Goal: Navigation & Orientation: Find specific page/section

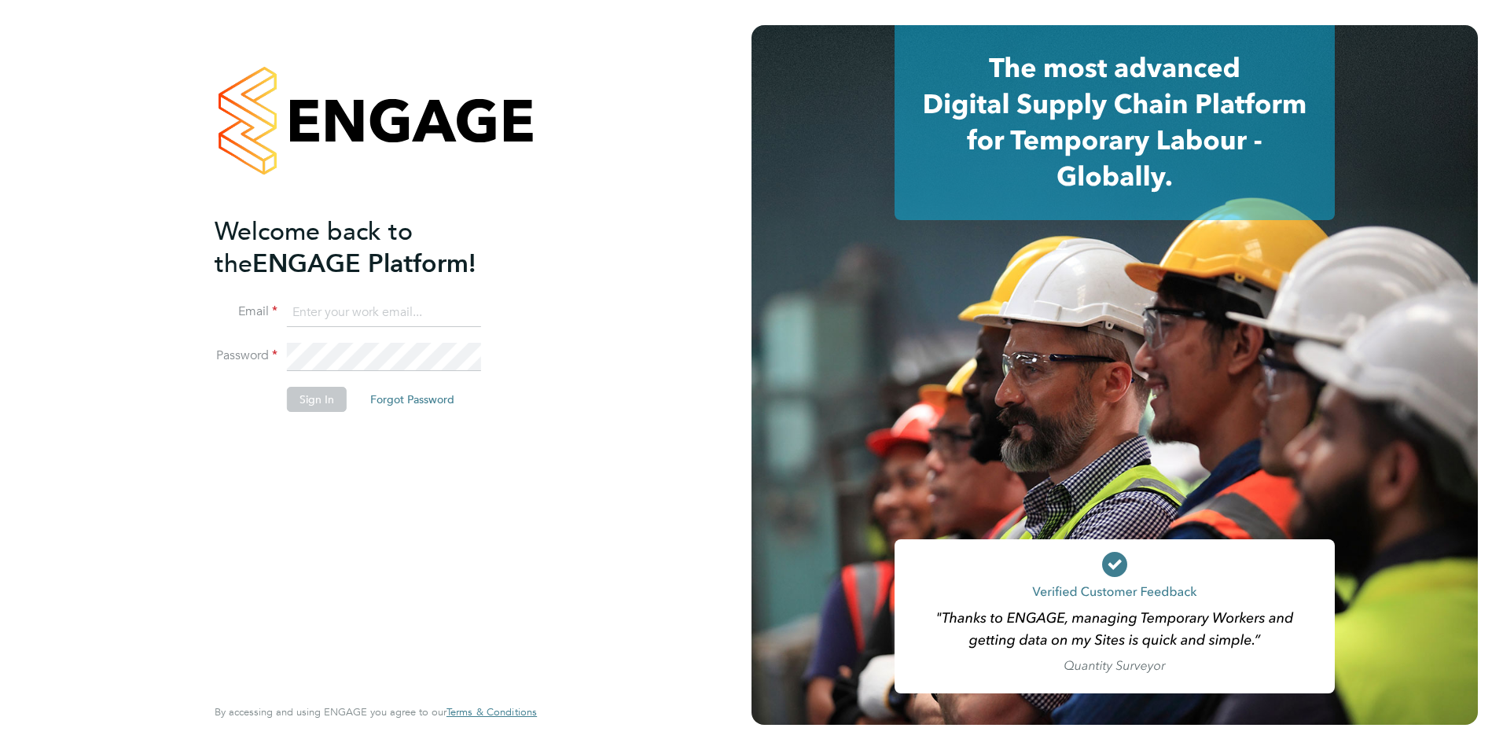
type input "[EMAIL_ADDRESS][DOMAIN_NAME]"
click at [301, 393] on button "Sign In" at bounding box center [317, 399] width 60 height 25
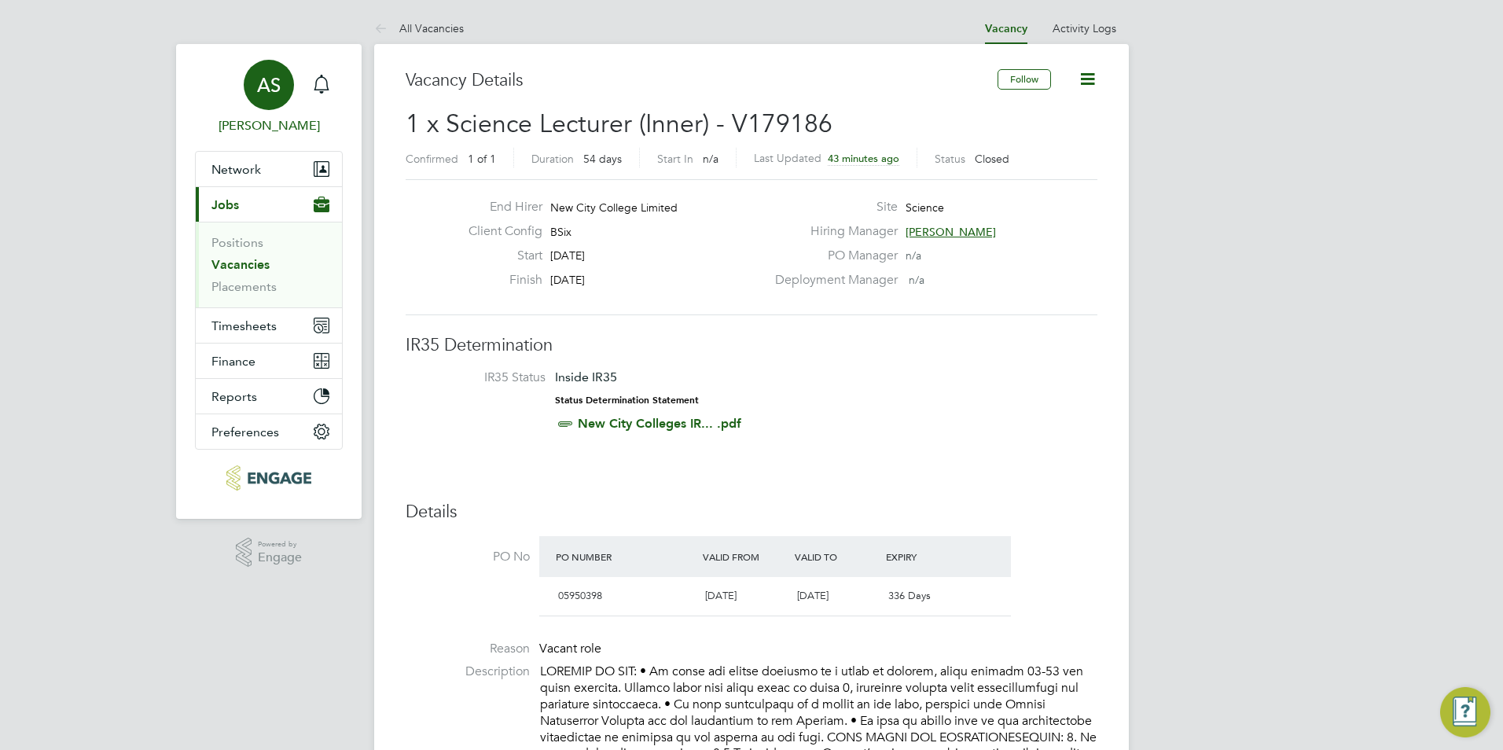
click at [284, 95] on div "AS" at bounding box center [269, 85] width 50 height 50
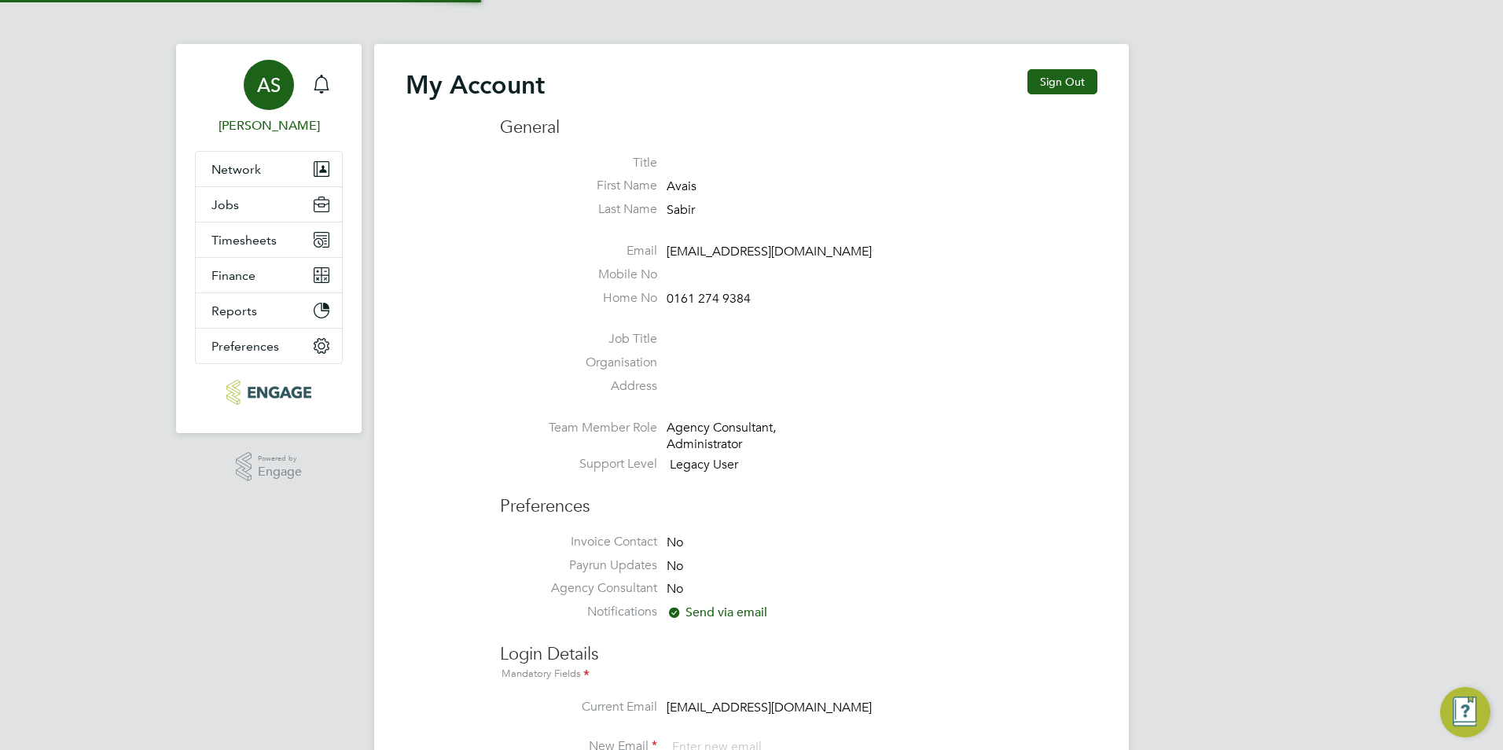
type input "[EMAIL_ADDRESS][DOMAIN_NAME]"
click at [249, 173] on span "Network" at bounding box center [236, 169] width 50 height 15
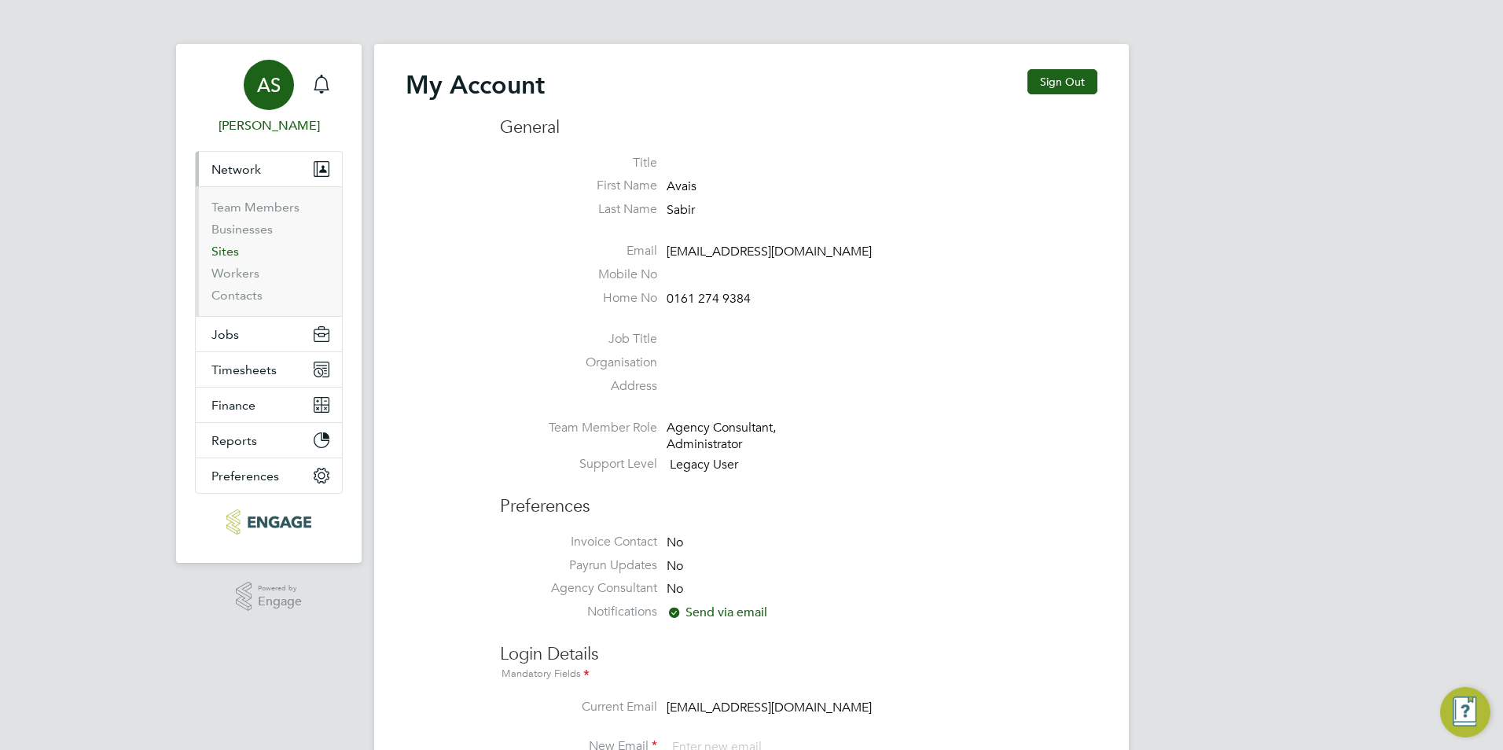
click at [232, 255] on link "Sites" at bounding box center [225, 251] width 28 height 15
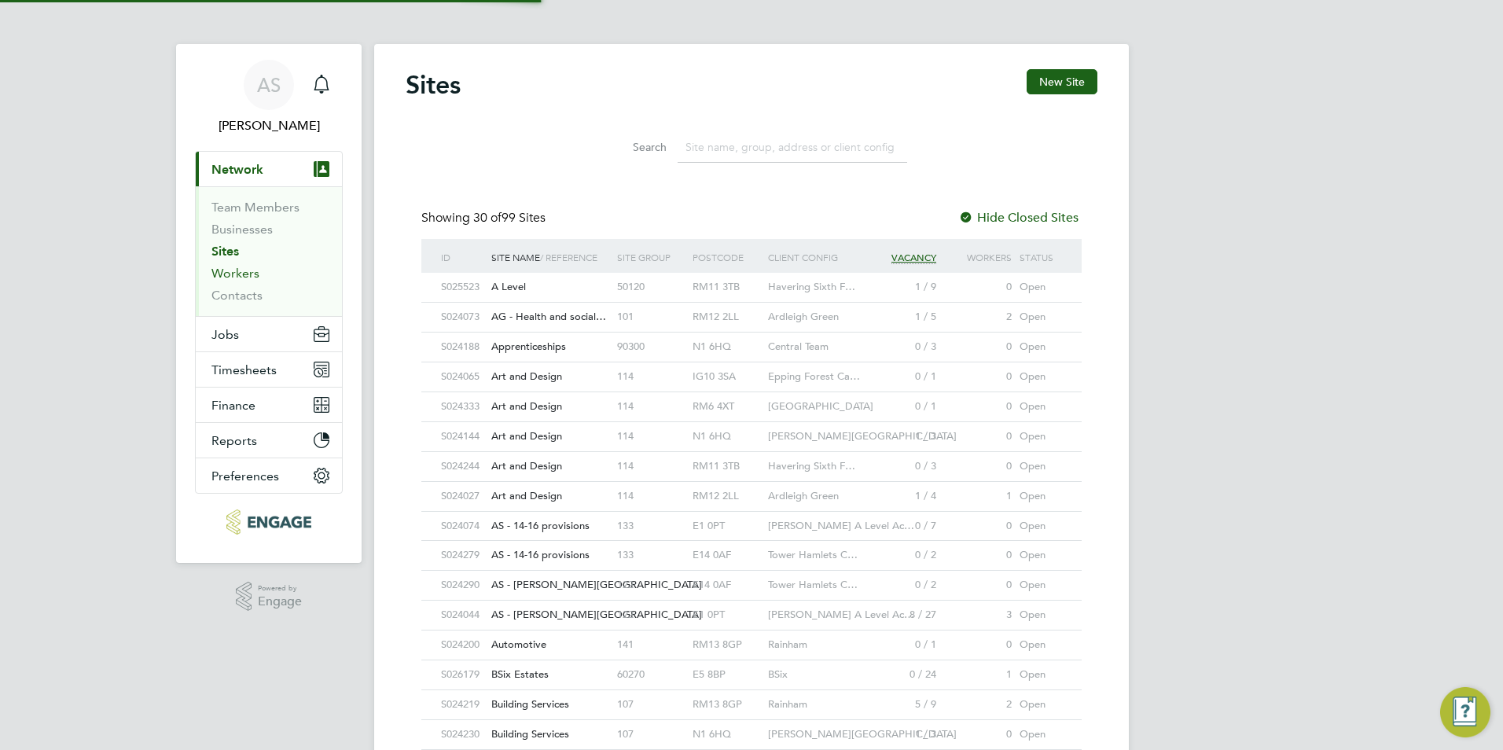
scroll to position [30, 76]
click at [245, 333] on button "Jobs" at bounding box center [269, 334] width 146 height 35
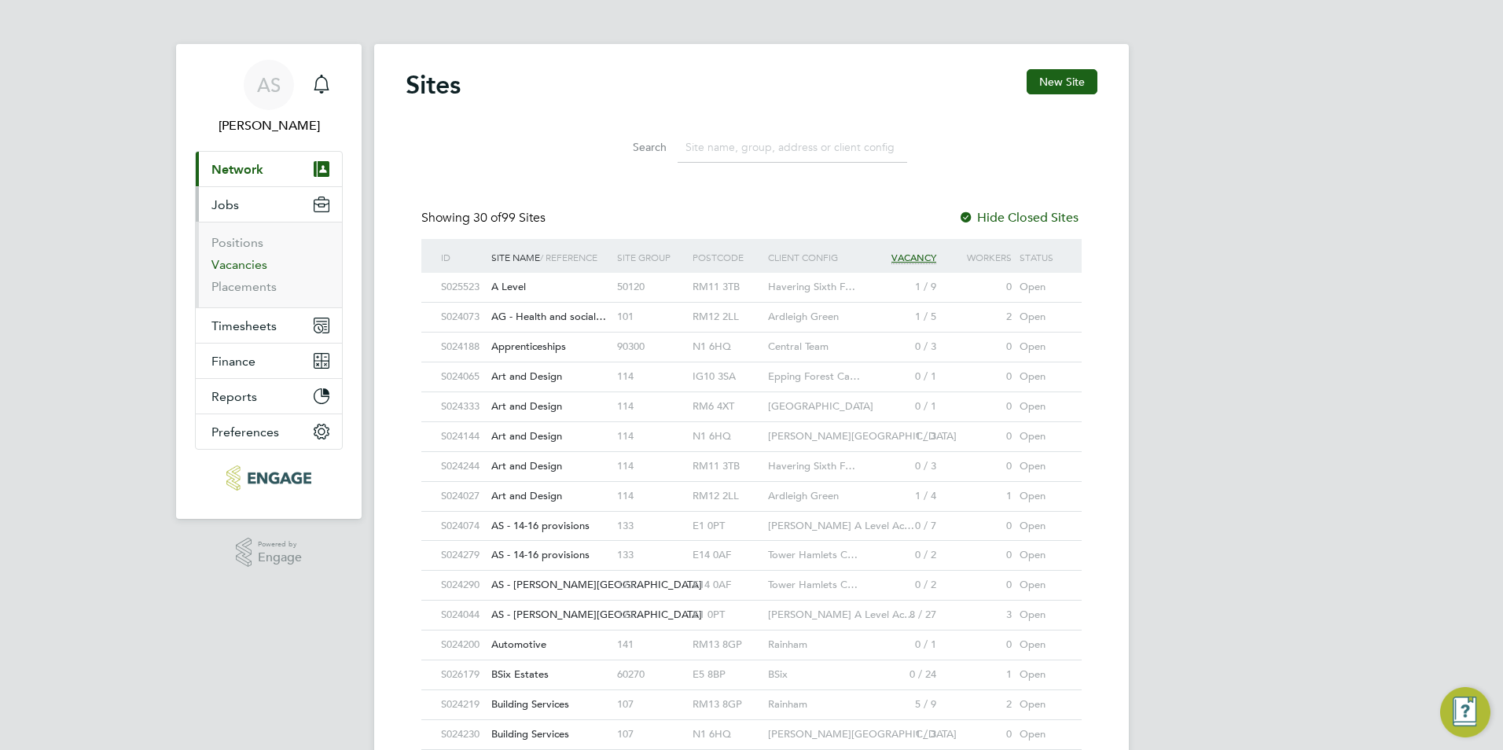
click at [249, 263] on link "Vacancies" at bounding box center [239, 264] width 56 height 15
